Goal: Task Accomplishment & Management: Use online tool/utility

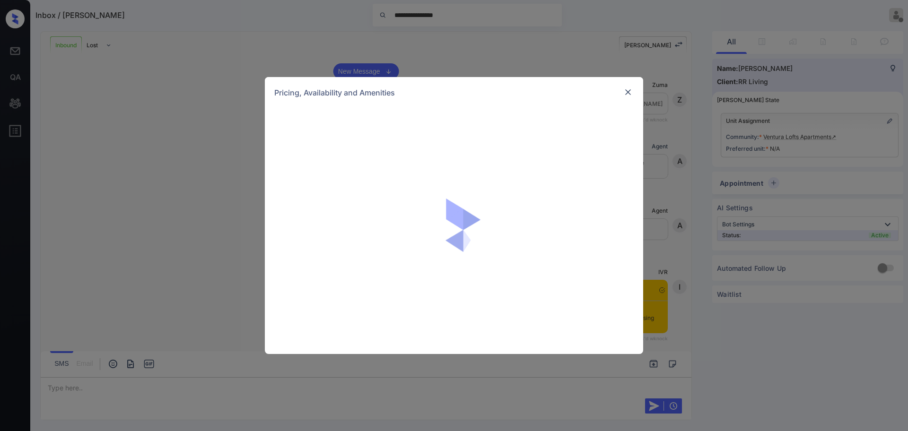
scroll to position [422, 0]
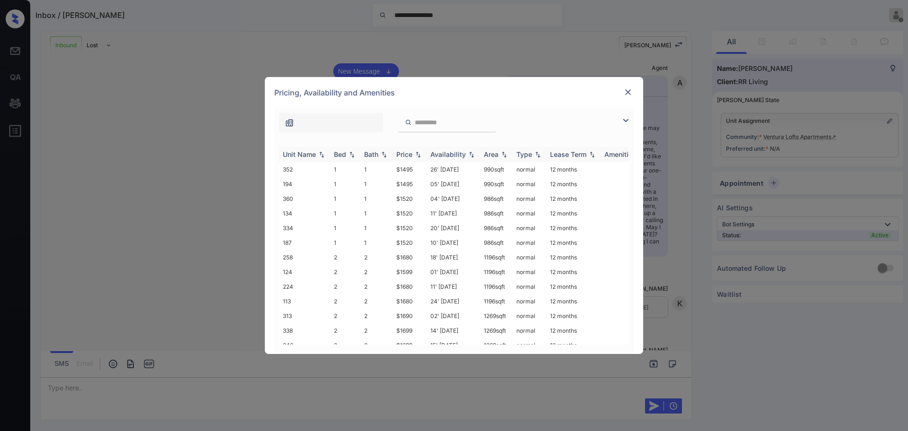
click at [404, 150] on div "Price" at bounding box center [404, 154] width 16 height 8
click at [629, 93] on img at bounding box center [627, 91] width 9 height 9
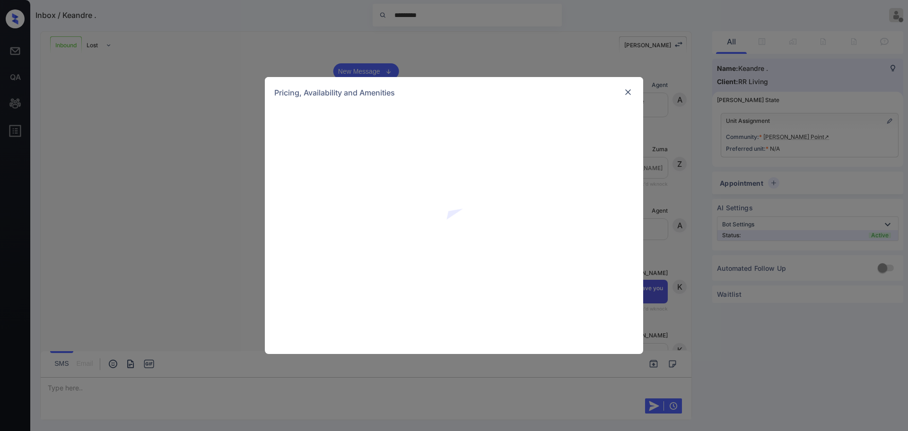
scroll to position [445, 0]
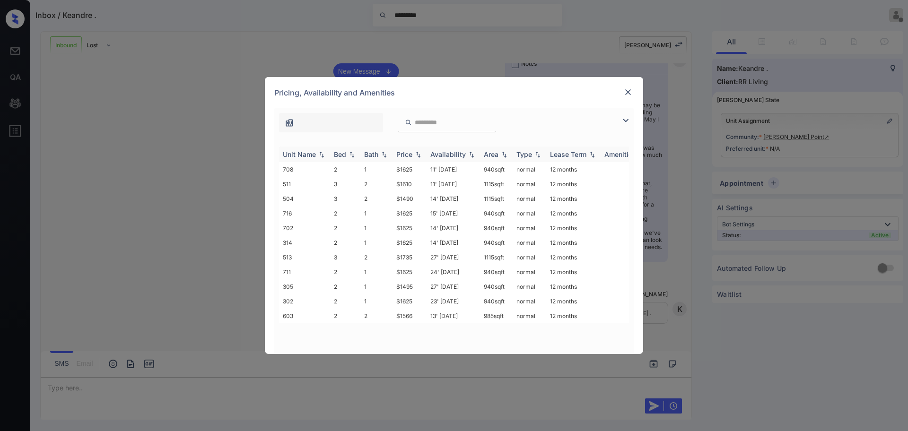
click at [404, 149] on th "Price" at bounding box center [409, 155] width 34 height 16
click at [400, 154] on div "Price" at bounding box center [404, 154] width 16 height 8
click at [632, 90] on img at bounding box center [627, 91] width 9 height 9
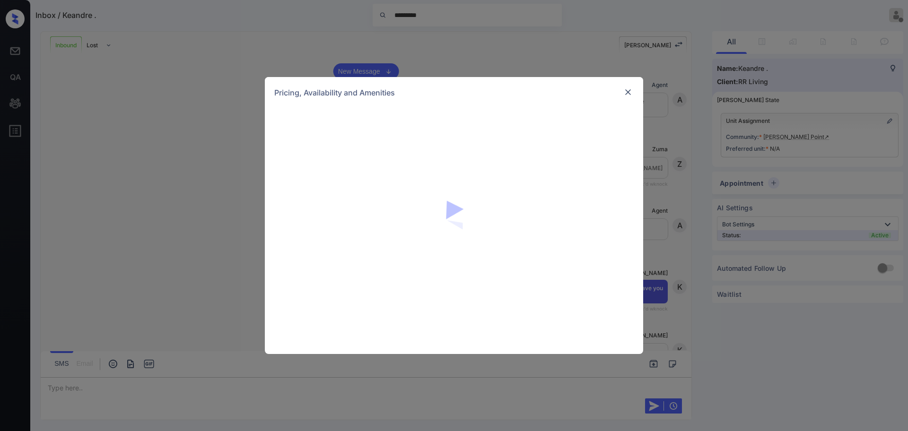
scroll to position [445, 0]
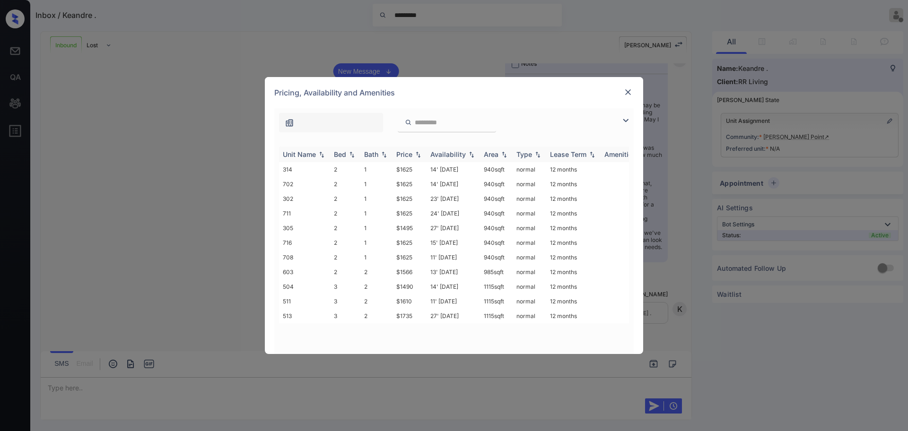
click at [411, 152] on div "Price" at bounding box center [404, 154] width 16 height 8
click at [345, 156] on div "Bed" at bounding box center [340, 154] width 12 height 8
click at [629, 94] on img at bounding box center [627, 91] width 9 height 9
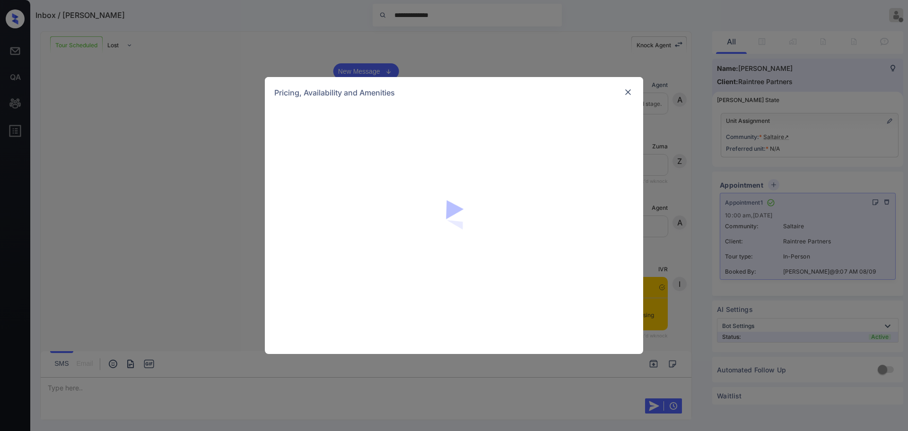
scroll to position [1076, 0]
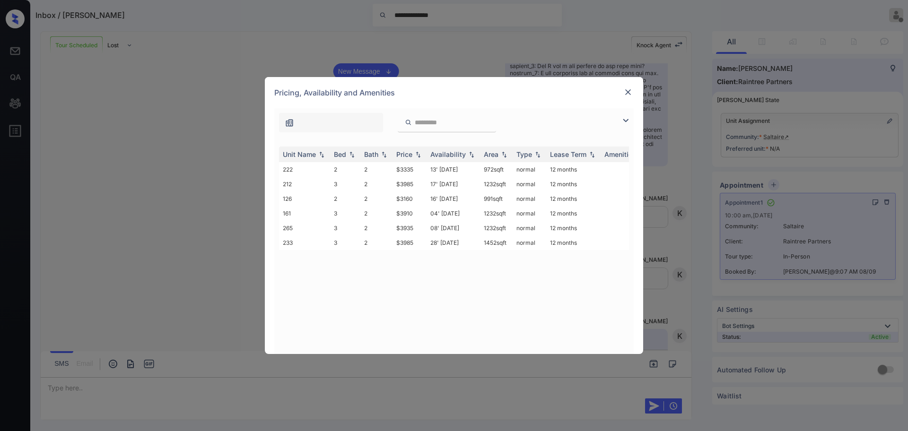
click at [625, 97] on div at bounding box center [627, 92] width 11 height 11
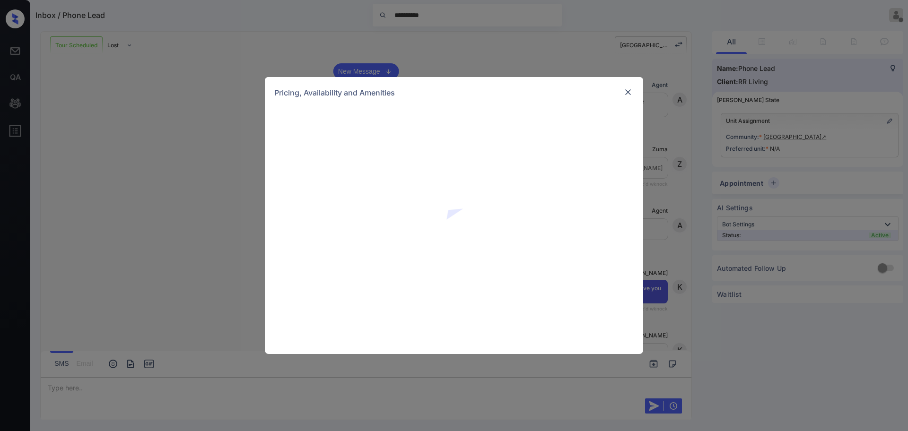
scroll to position [996, 0]
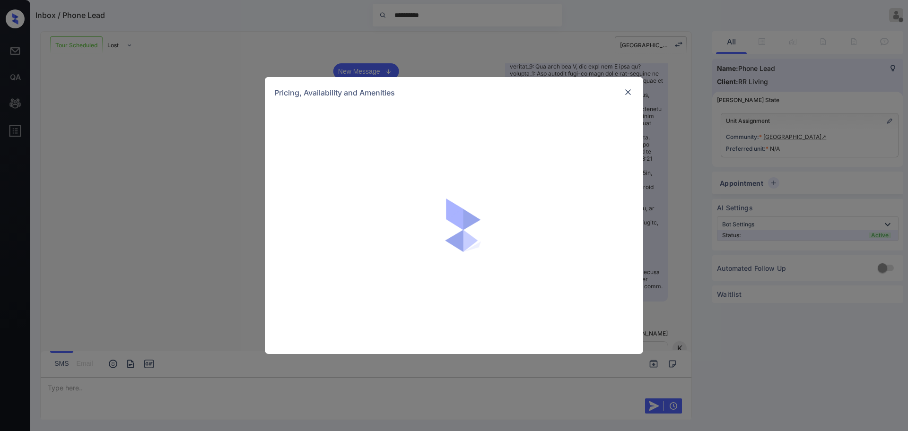
click at [633, 97] on div at bounding box center [627, 92] width 11 height 11
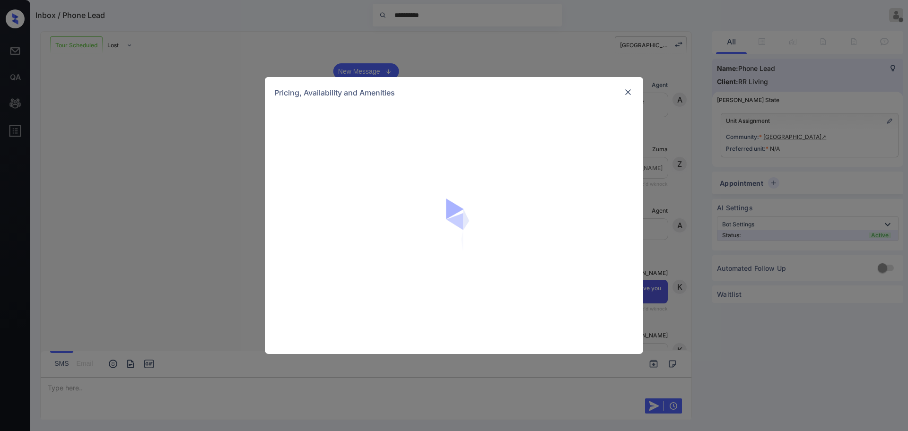
scroll to position [877, 0]
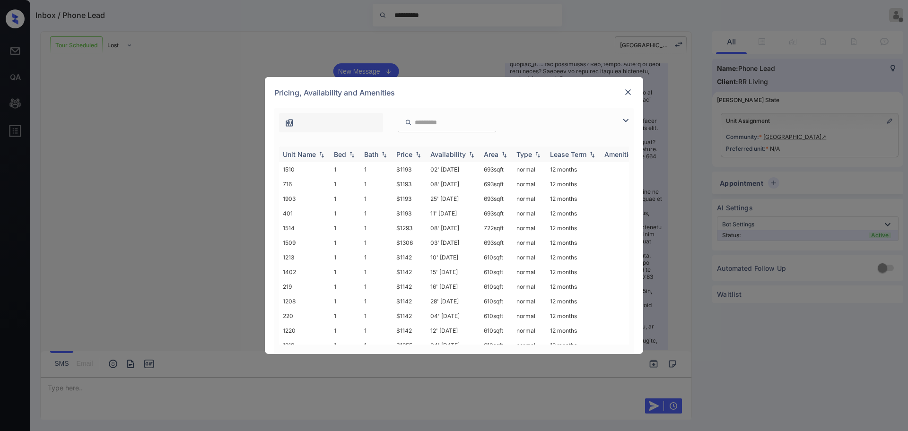
click at [401, 152] on div "Price" at bounding box center [404, 154] width 16 height 8
click at [403, 256] on td "$1193" at bounding box center [409, 257] width 34 height 15
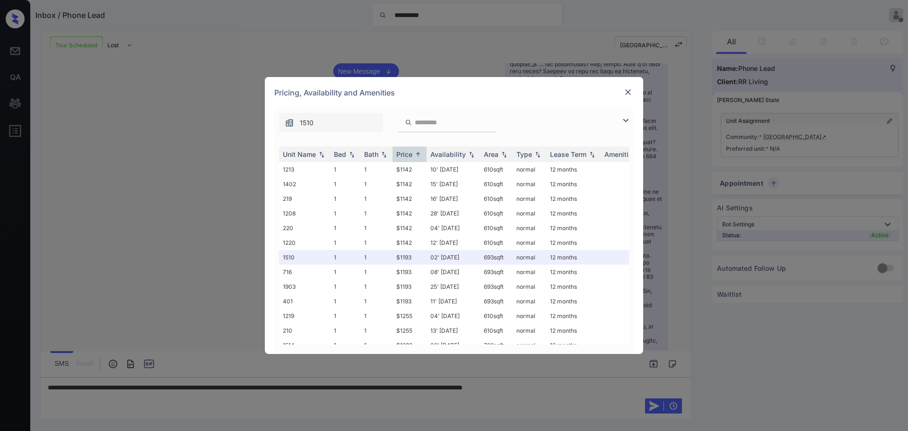
click at [624, 98] on div at bounding box center [627, 93] width 11 height 12
click at [633, 91] on div at bounding box center [627, 92] width 11 height 11
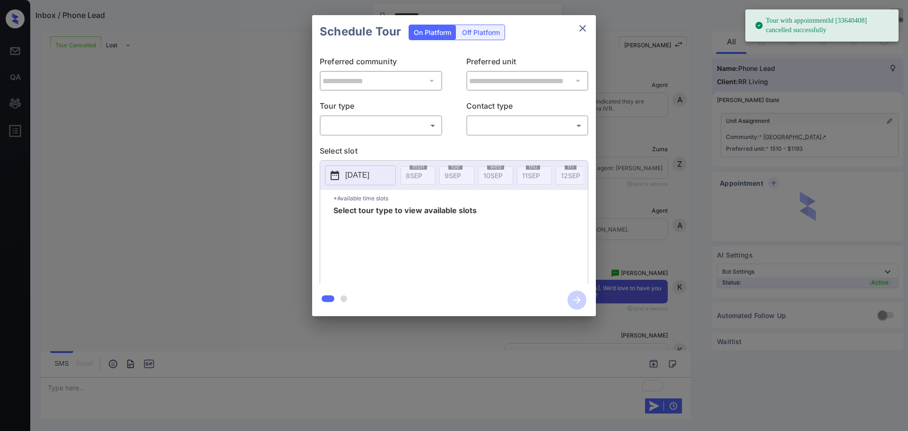
scroll to position [1542, 0]
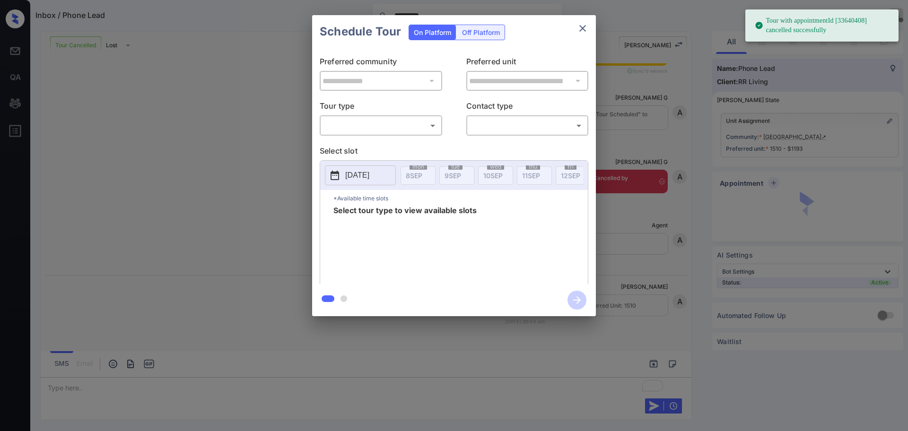
click at [358, 124] on body "**********" at bounding box center [454, 215] width 908 height 431
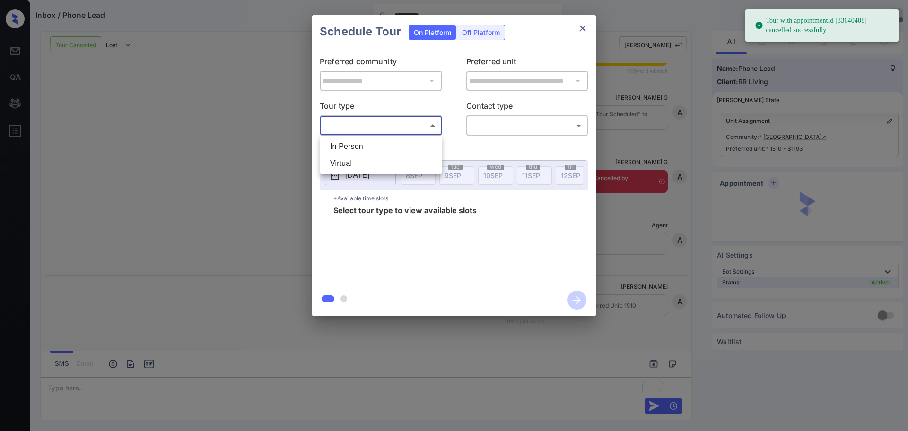
click at [361, 144] on li "In Person" at bounding box center [380, 146] width 117 height 17
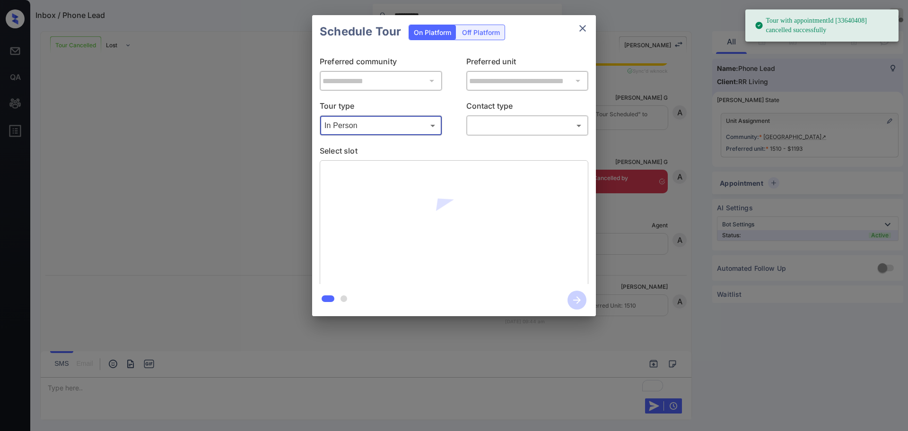
type input "********"
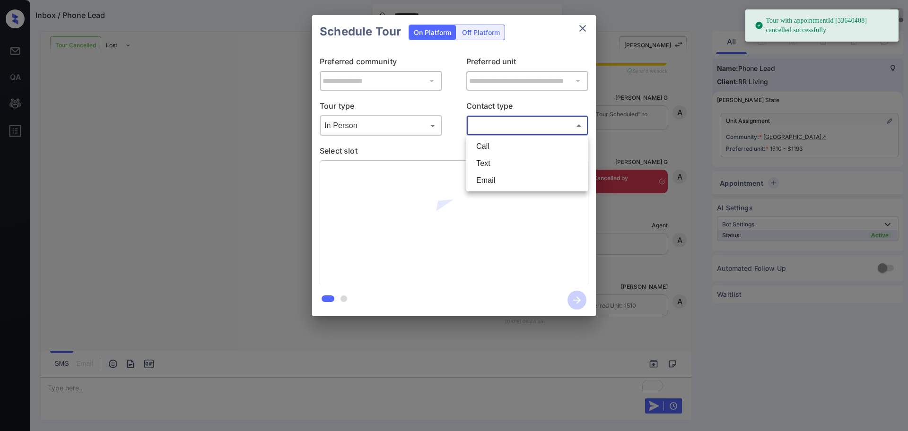
click at [503, 130] on body "**********" at bounding box center [454, 215] width 908 height 431
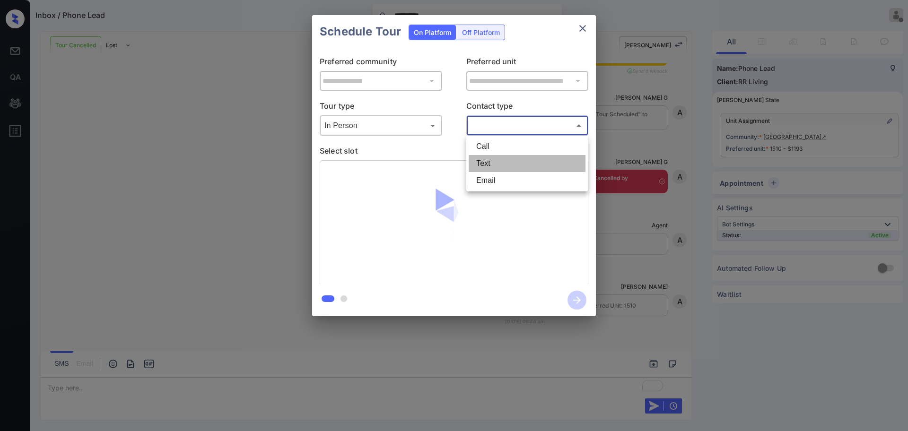
click at [488, 168] on li "Text" at bounding box center [526, 163] width 117 height 17
type input "****"
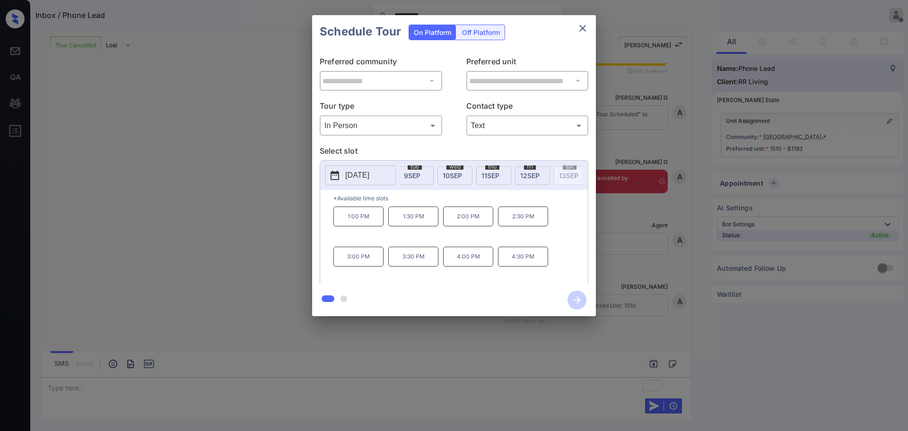
scroll to position [0, 47]
click at [525, 178] on span "12 SEP" at bounding box center [522, 176] width 19 height 8
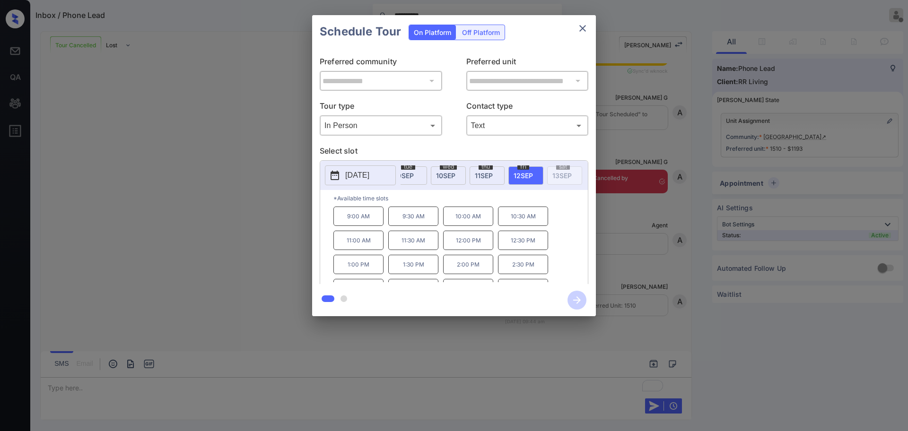
click at [648, 224] on div "**********" at bounding box center [454, 165] width 908 height 331
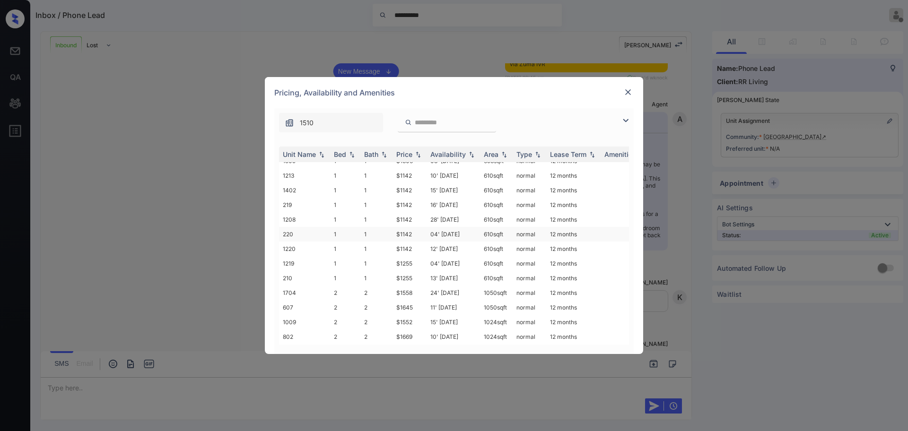
scroll to position [120, 0]
click at [636, 95] on div "Pricing, Availability and Amenities" at bounding box center [454, 92] width 378 height 31
click at [631, 95] on img at bounding box center [627, 91] width 9 height 9
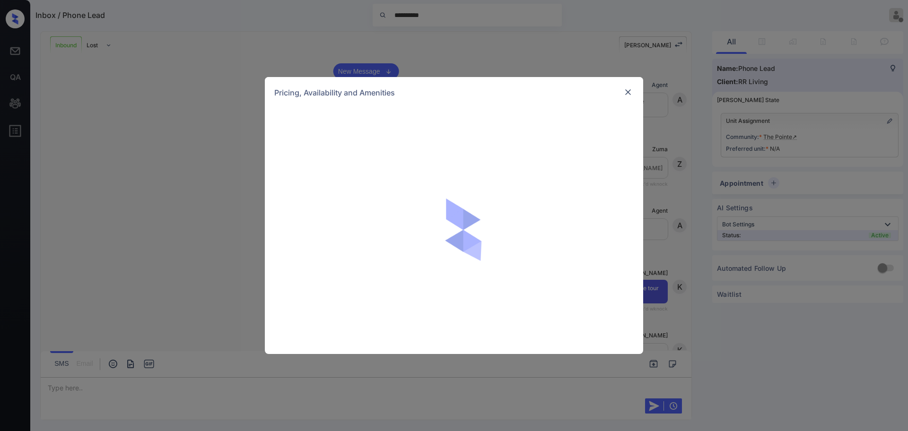
scroll to position [445, 0]
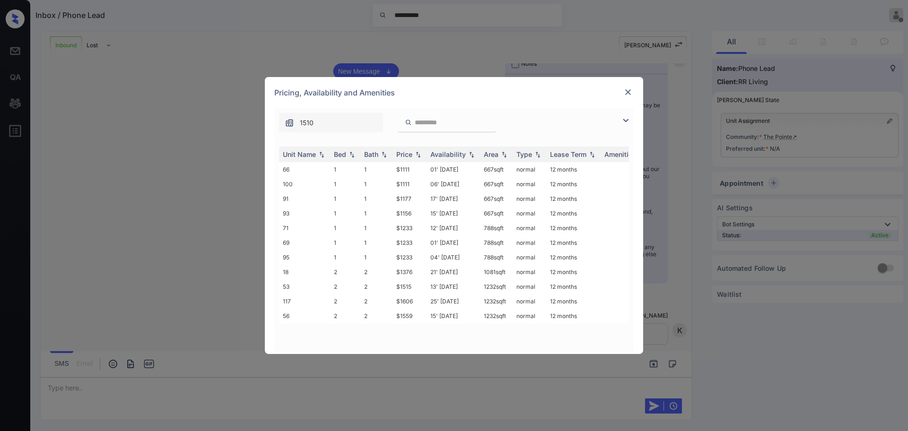
click at [625, 90] on img at bounding box center [627, 91] width 9 height 9
